Goal: Transaction & Acquisition: Subscribe to service/newsletter

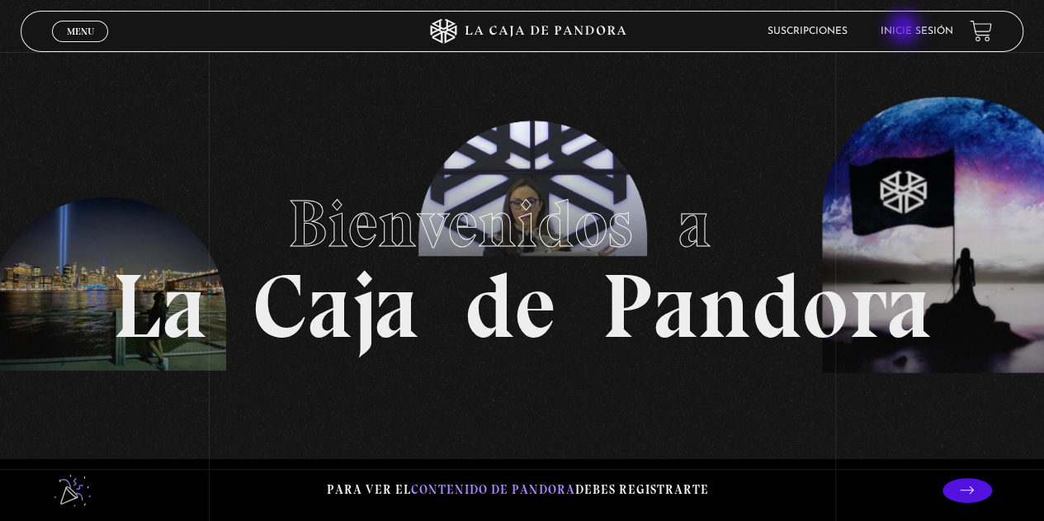
click at [905, 30] on link "Inicie sesión" at bounding box center [917, 31] width 73 height 10
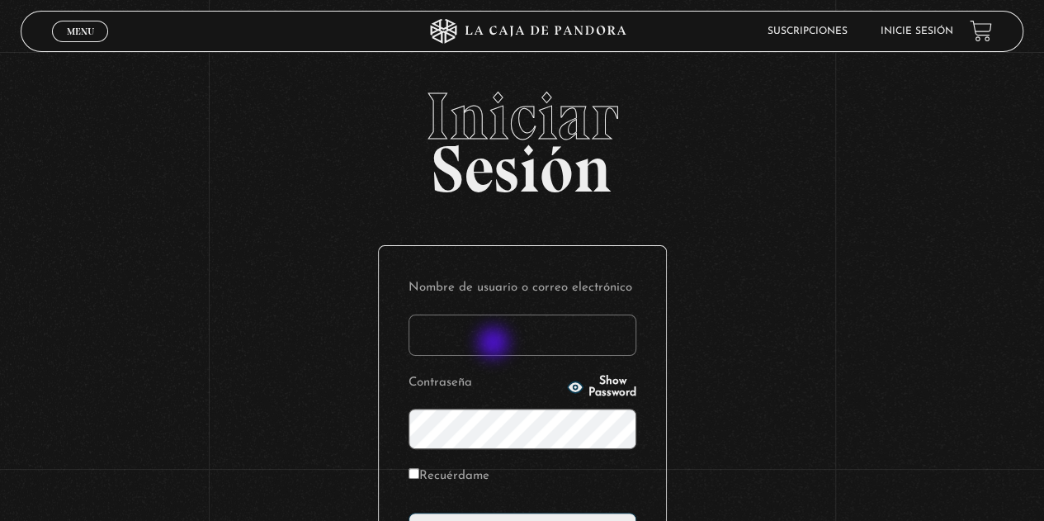
click at [495, 344] on input "Nombre de usuario o correo electrónico" at bounding box center [522, 334] width 228 height 41
type input "[EMAIL_ADDRESS][DOMAIN_NAME]"
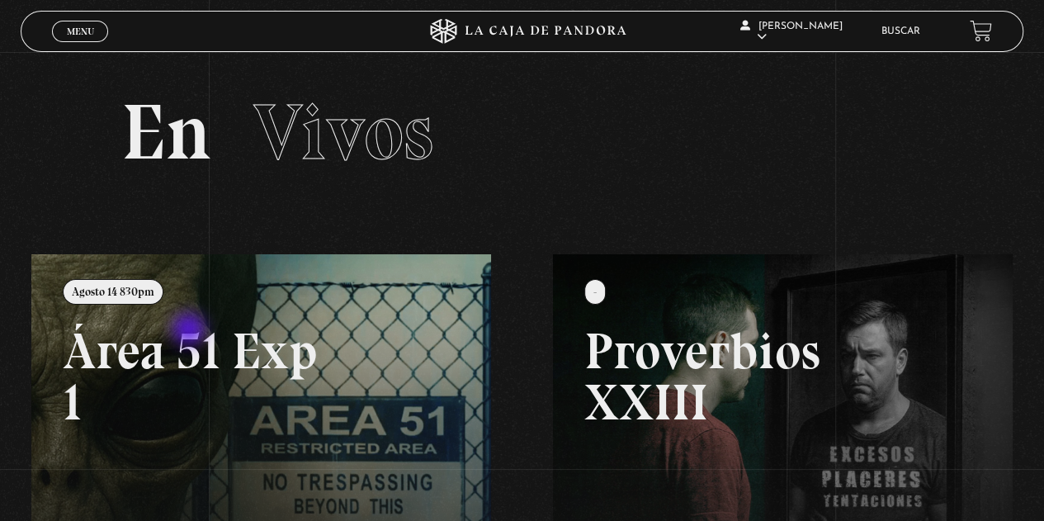
click at [191, 331] on link at bounding box center [553, 514] width 1044 height 521
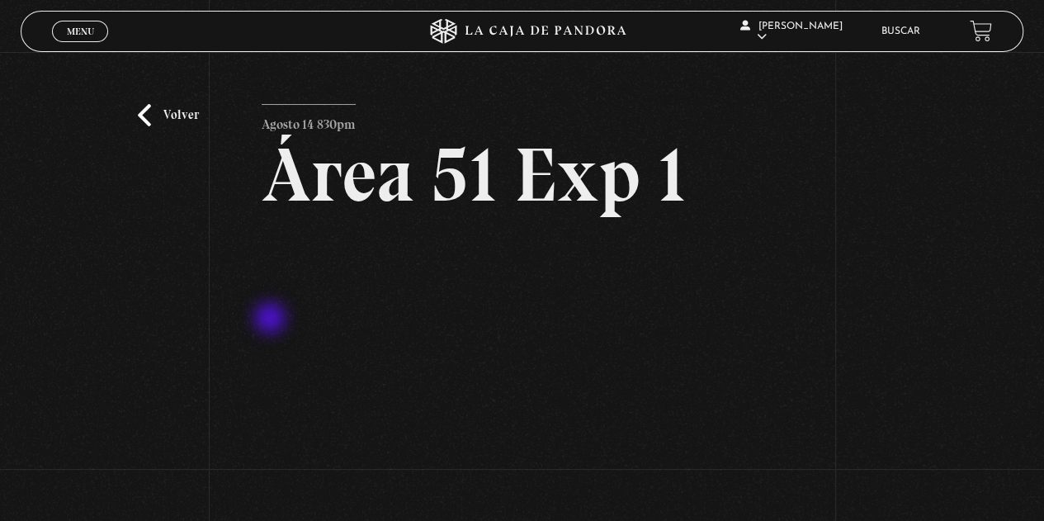
scroll to position [83, 0]
